Goal: Task Accomplishment & Management: Complete application form

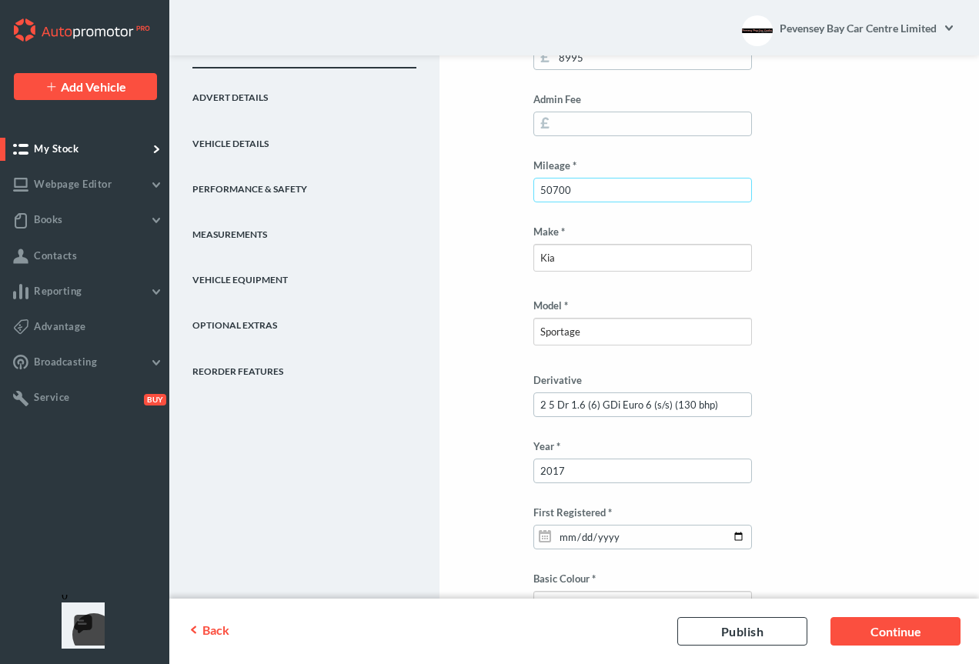
click at [559, 189] on input "50700" at bounding box center [642, 190] width 219 height 25
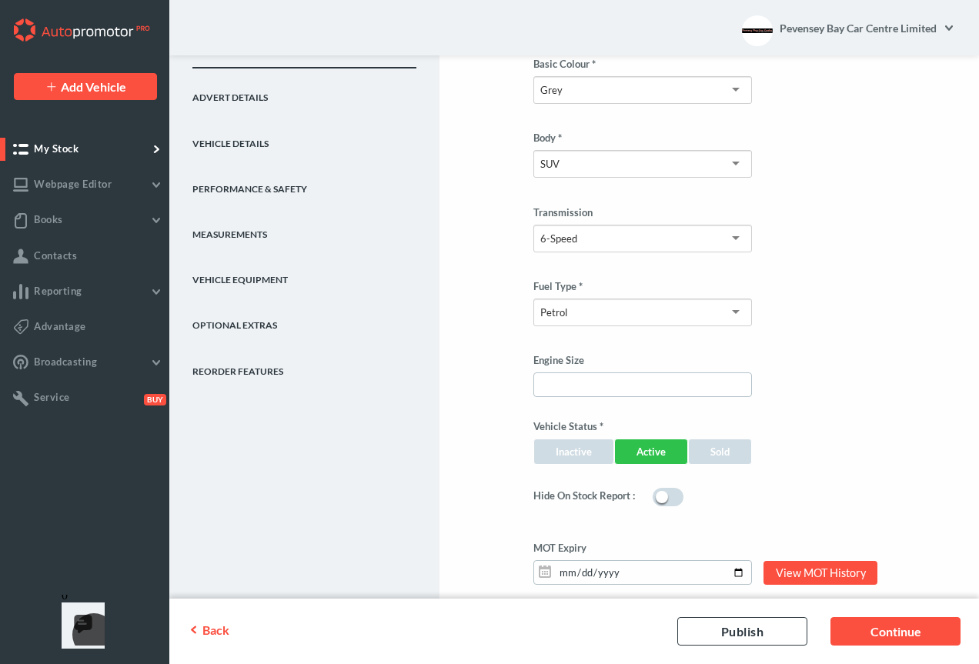
scroll to position [924, 0]
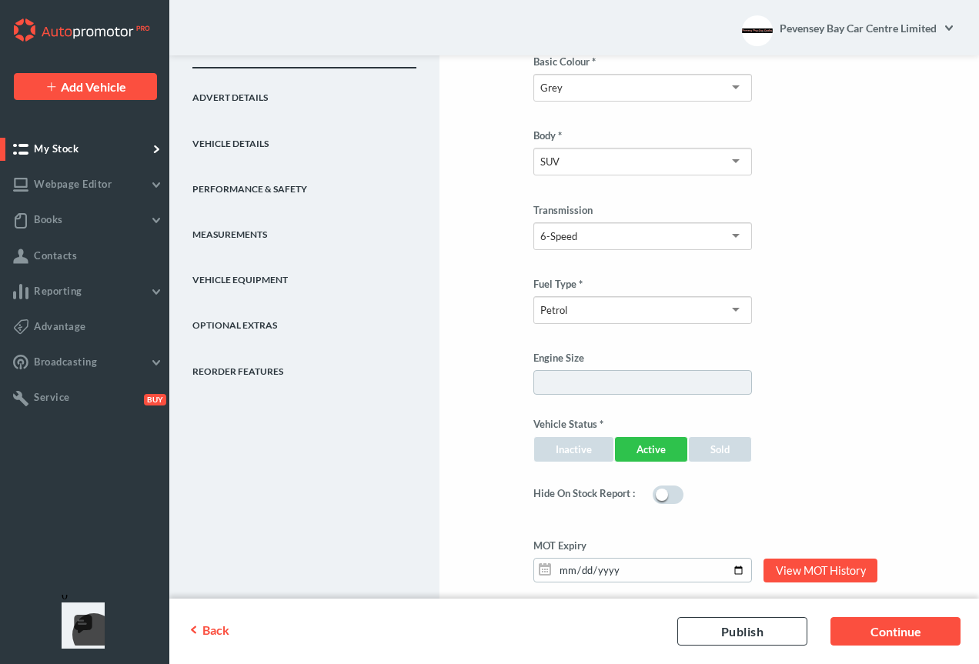
type input "50800"
click at [637, 392] on input "Engine Size" at bounding box center [642, 382] width 219 height 25
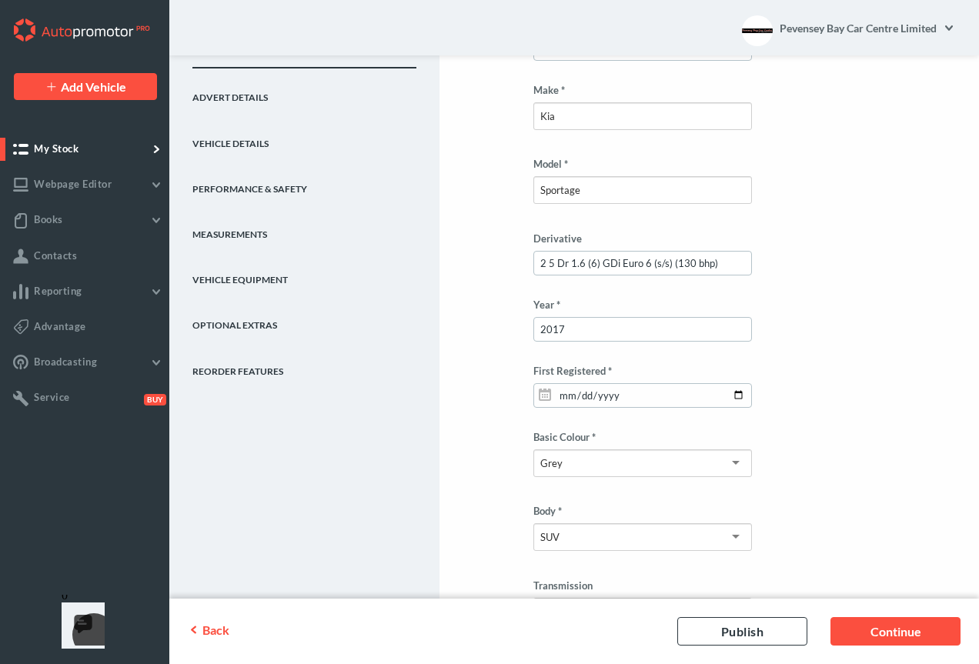
scroll to position [335, 0]
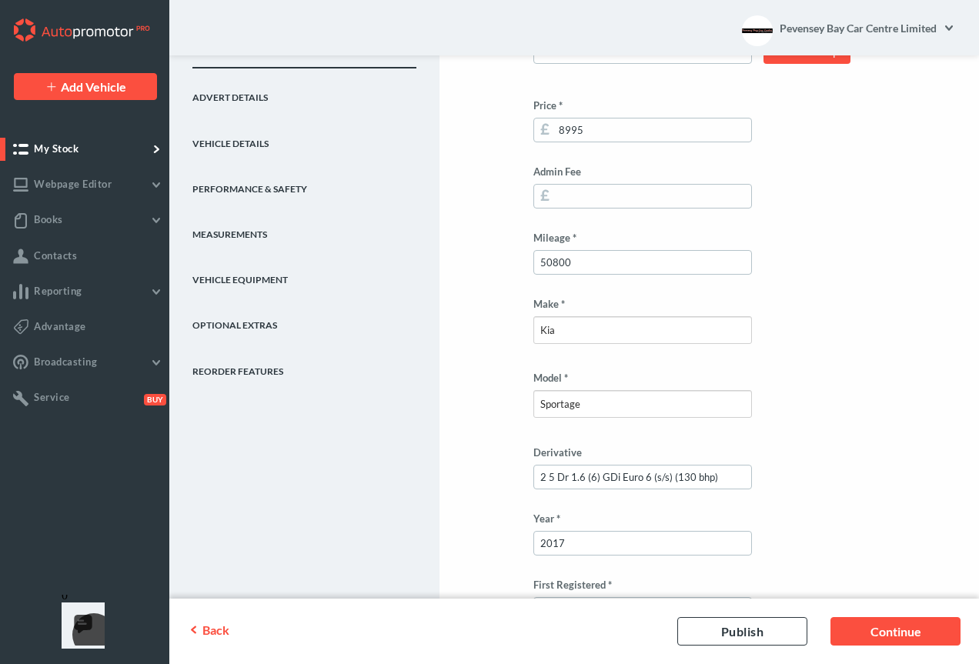
click at [232, 102] on link "Advert Details" at bounding box center [304, 90] width 224 height 45
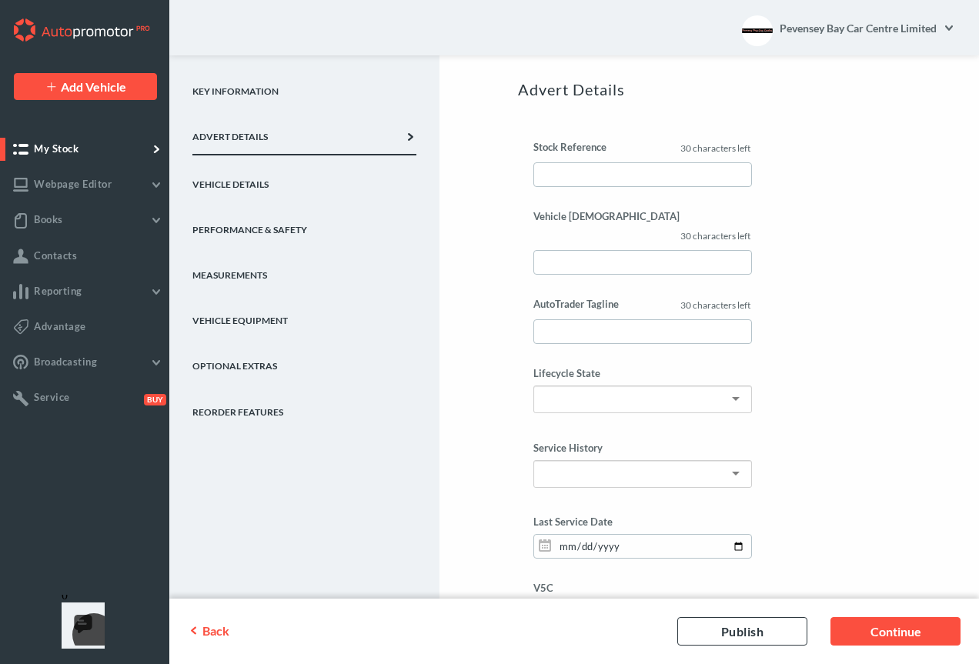
scroll to position [149, 0]
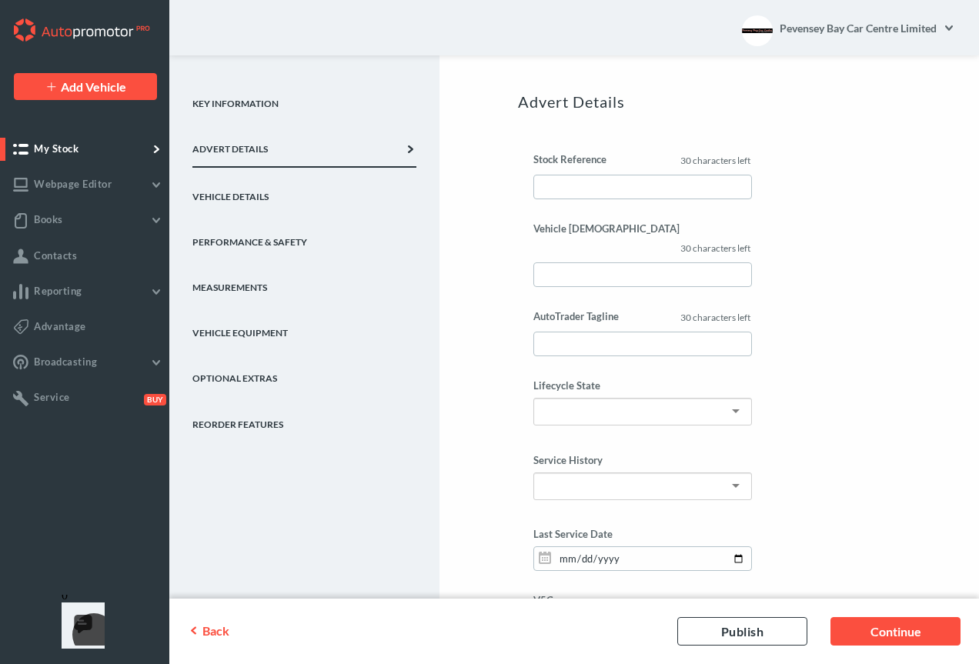
click at [281, 199] on link "Vehicle Details" at bounding box center [304, 190] width 224 height 45
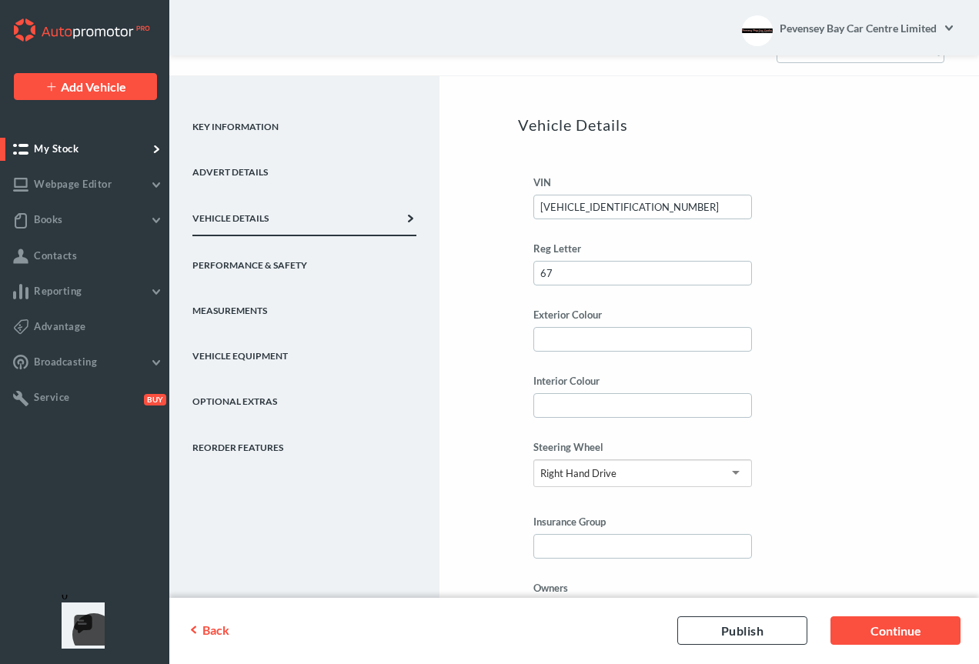
scroll to position [122, 0]
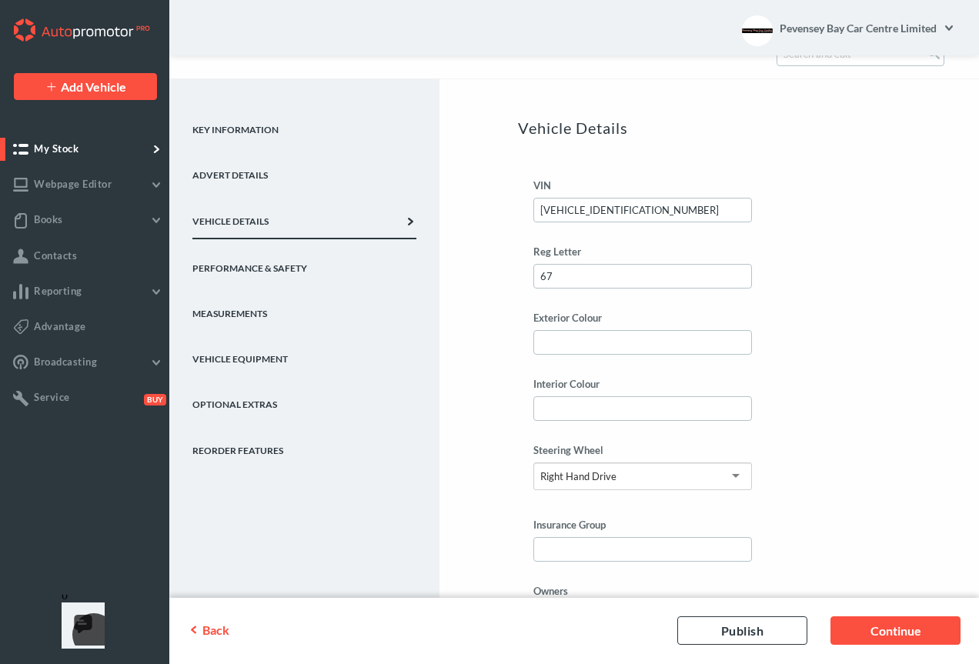
click at [219, 132] on link "Key Information" at bounding box center [304, 123] width 224 height 45
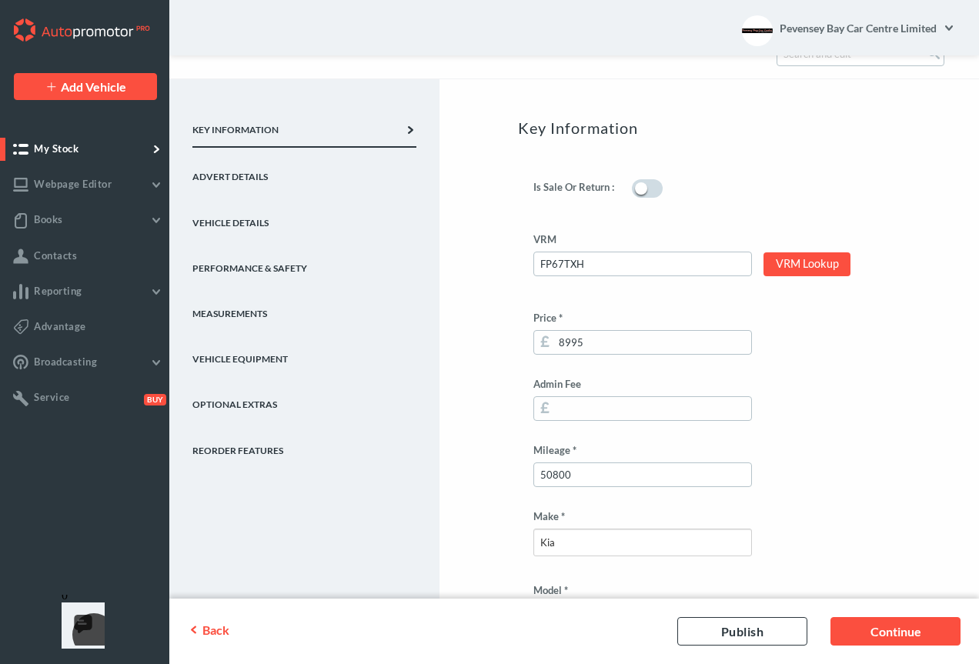
drag, startPoint x: 976, startPoint y: 93, endPoint x: 980, endPoint y: 125, distance: 31.9
click at [979, 125] on html "Add Vehicle Add Vehicle My Stock Webpage Editor" at bounding box center [489, 210] width 979 height 664
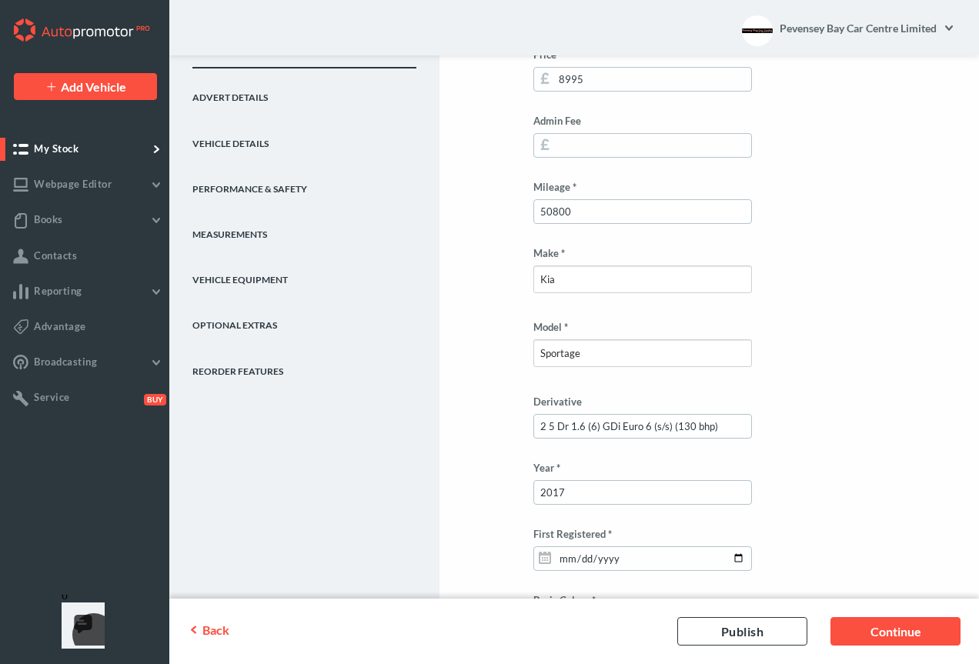
scroll to position [387, 0]
click at [263, 152] on link "Vehicle Details" at bounding box center [304, 136] width 224 height 45
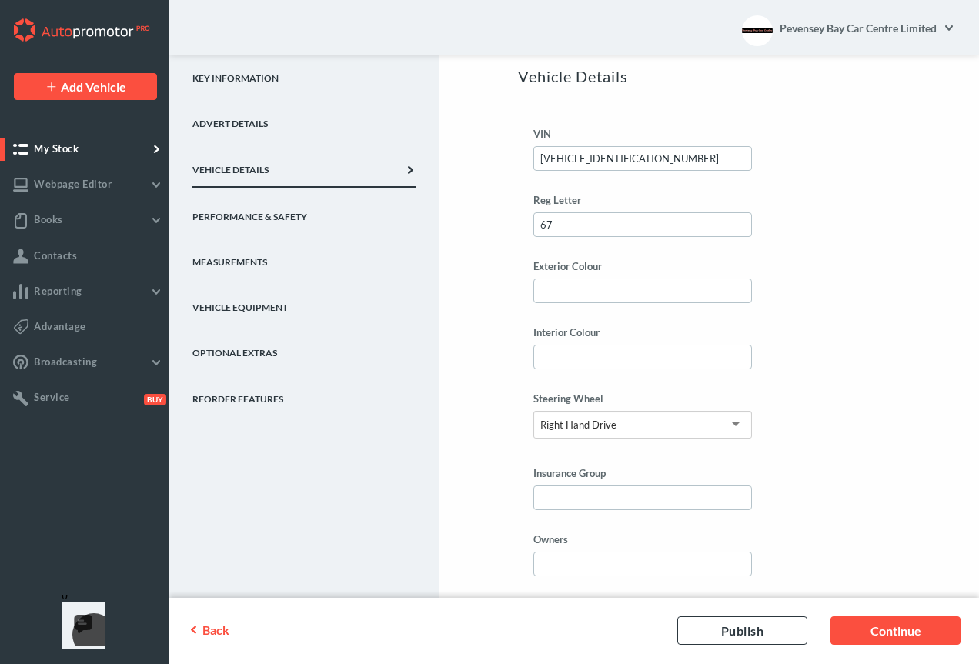
scroll to position [0, 0]
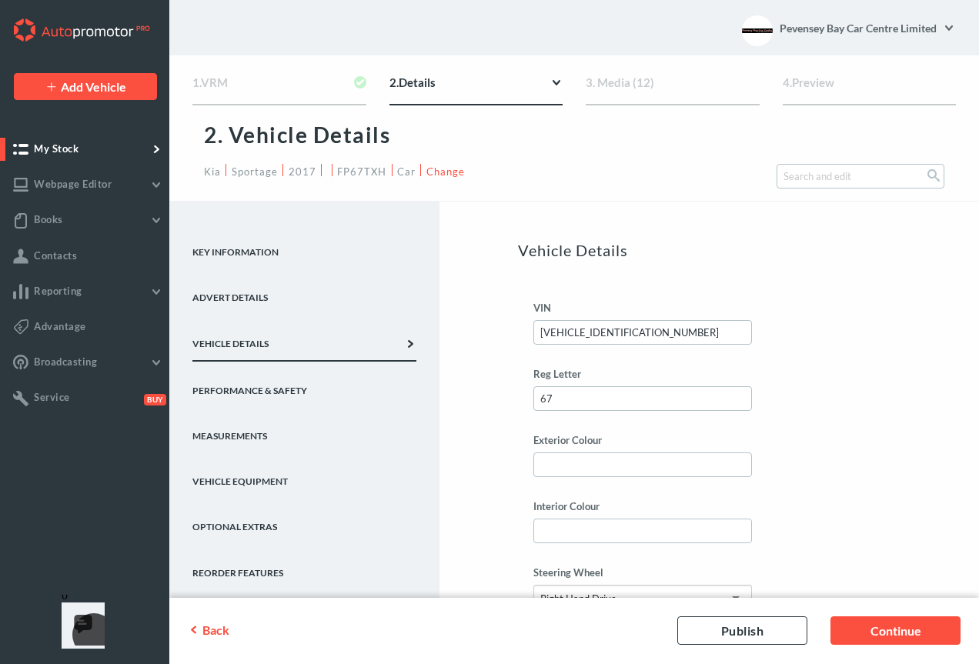
click at [256, 249] on link "Key Information" at bounding box center [304, 245] width 224 height 45
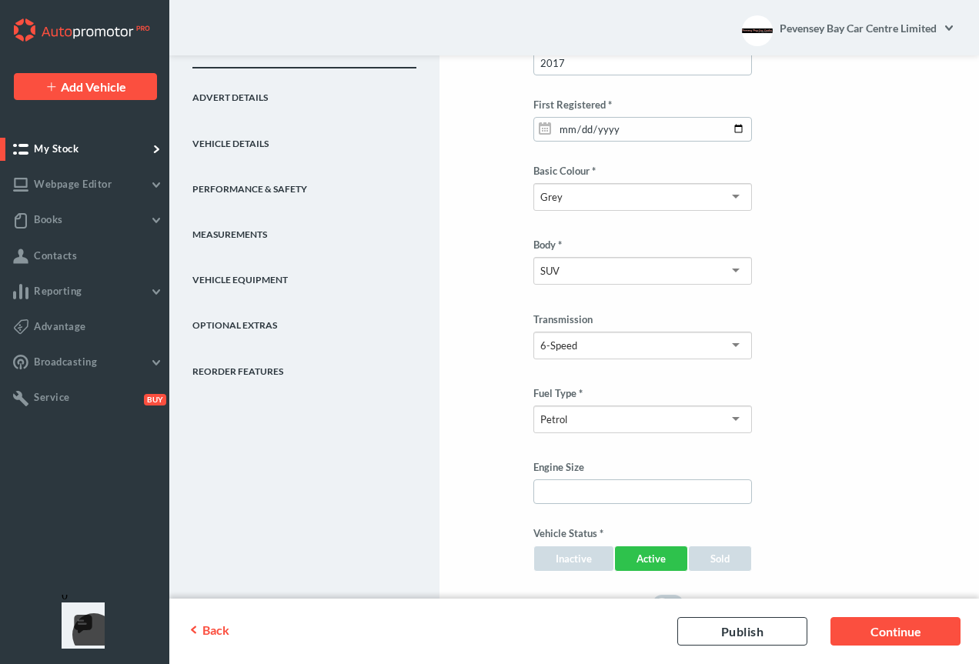
scroll to position [860, 0]
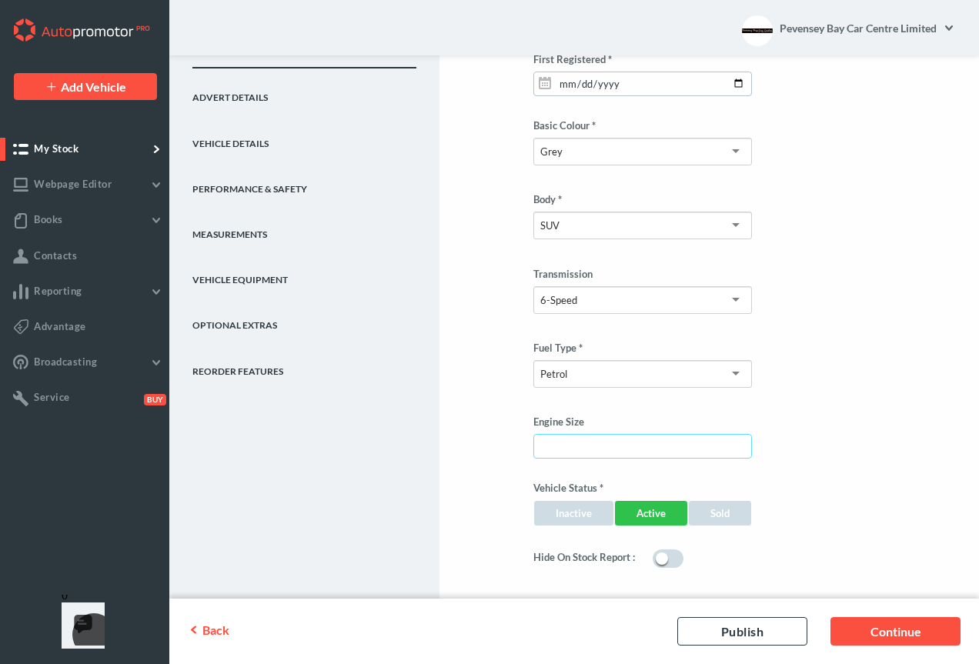
click at [560, 441] on input "Engine Size" at bounding box center [642, 446] width 219 height 25
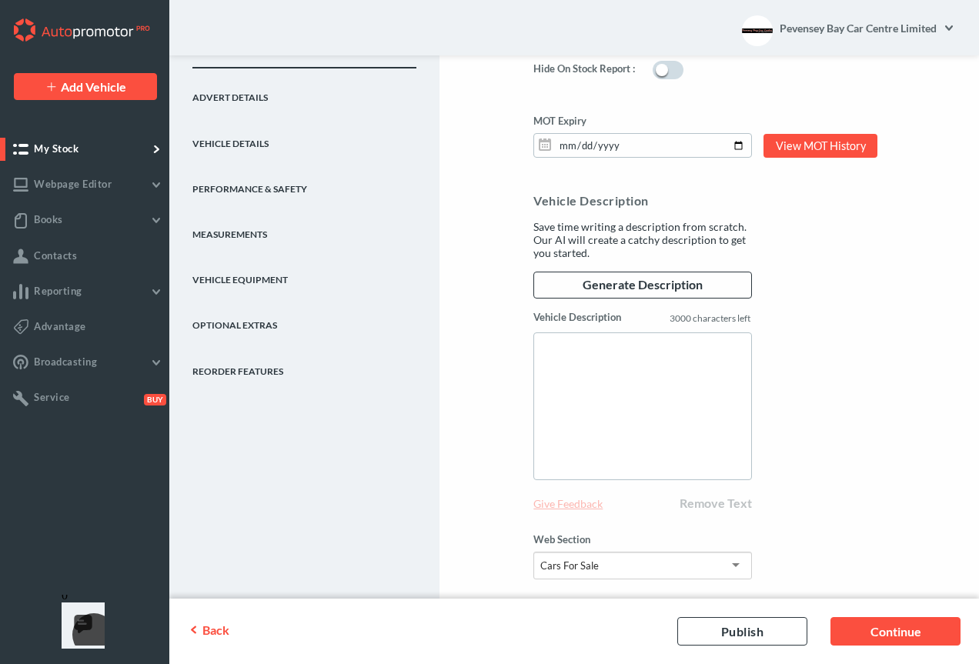
scroll to position [1387, 0]
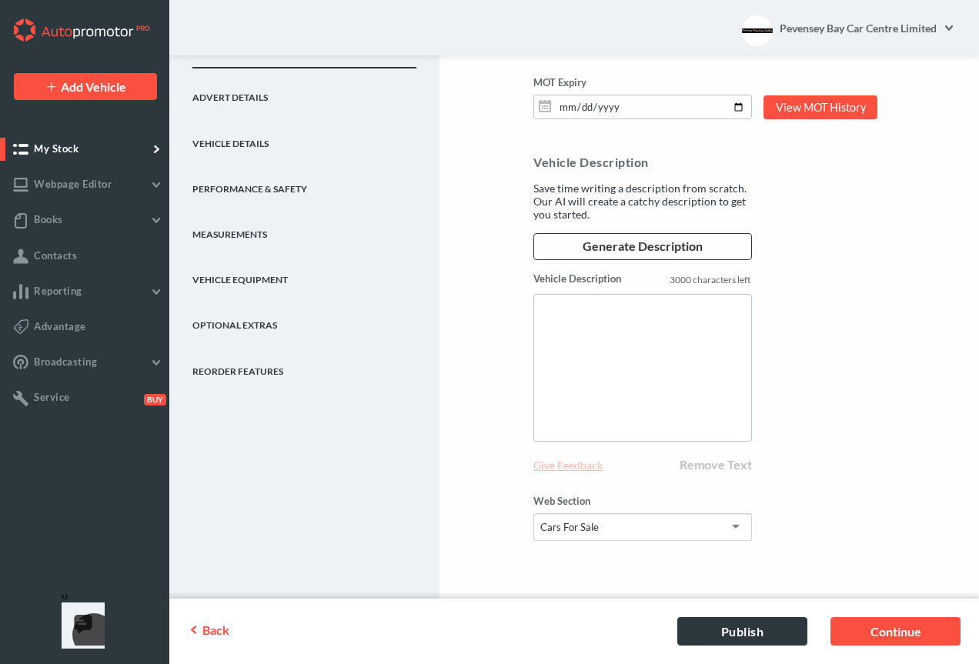
type input "1591"
click at [753, 626] on link "Publish" at bounding box center [742, 631] width 130 height 28
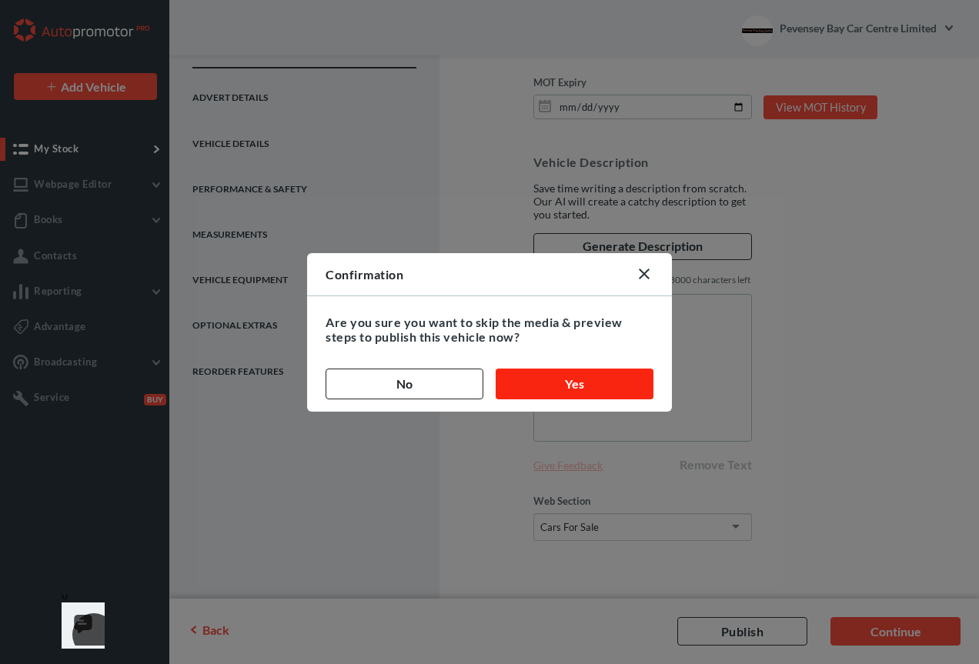
click at [542, 380] on button "Yes" at bounding box center [575, 384] width 158 height 31
